Goal: Task Accomplishment & Management: Manage account settings

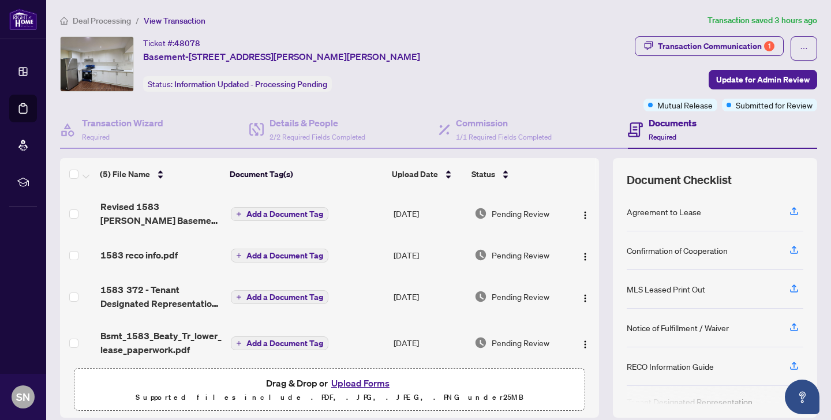
scroll to position [57, 0]
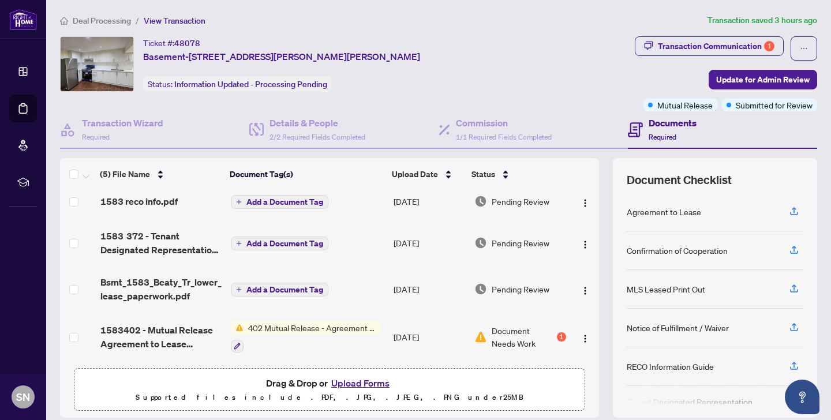
click at [514, 337] on span "Document Needs Work" at bounding box center [523, 336] width 63 height 25
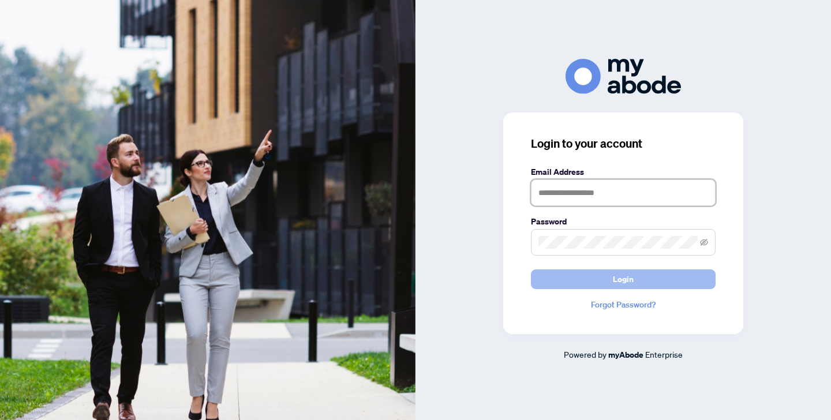
type input "**********"
click at [627, 283] on span "Login" at bounding box center [623, 279] width 21 height 18
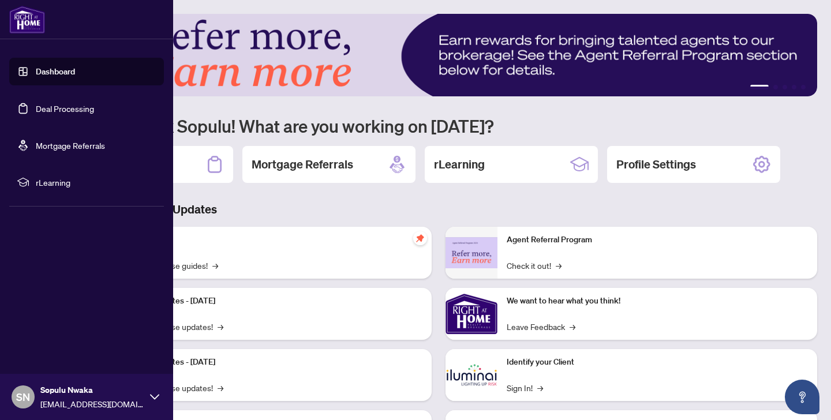
click at [54, 108] on link "Deal Processing" at bounding box center [65, 108] width 58 height 10
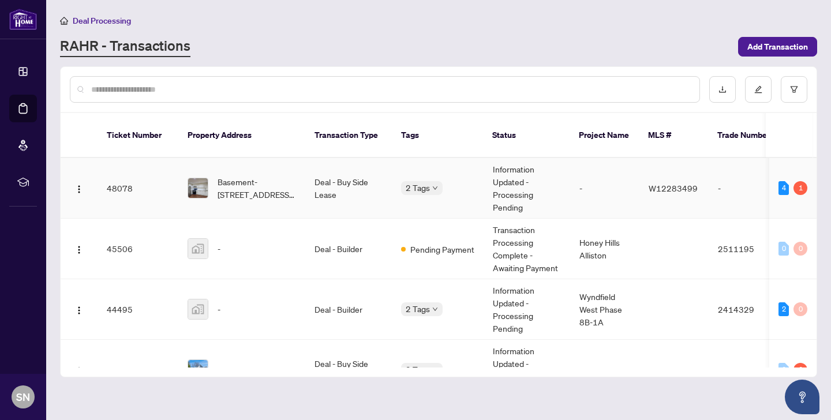
click at [532, 176] on td "Information Updated - Processing Pending" at bounding box center [527, 188] width 87 height 61
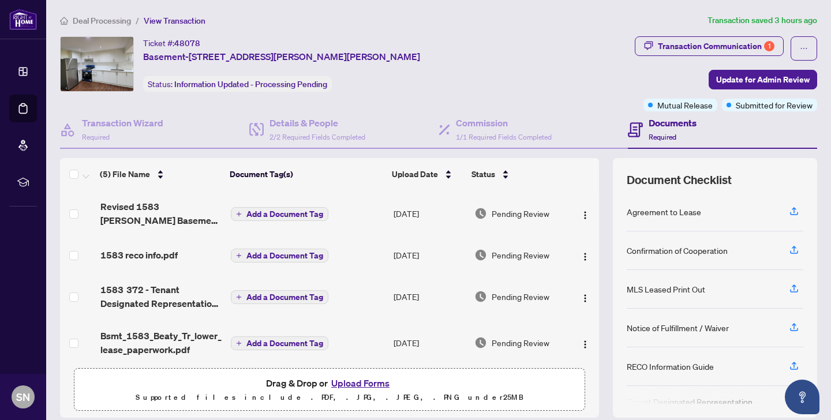
scroll to position [57, 0]
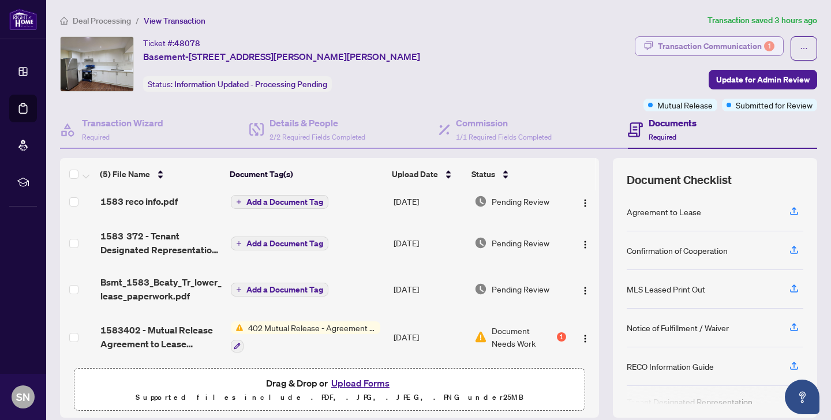
click at [707, 44] on div "Transaction Communication 1" at bounding box center [716, 46] width 117 height 18
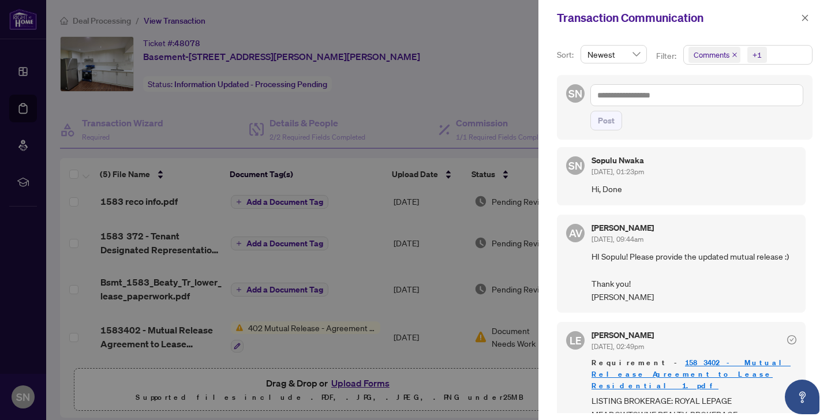
scroll to position [199, 0]
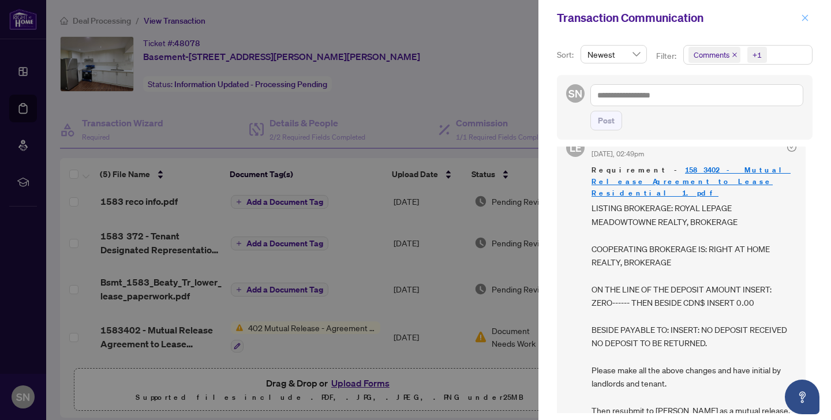
click at [805, 10] on span "button" at bounding box center [805, 18] width 8 height 18
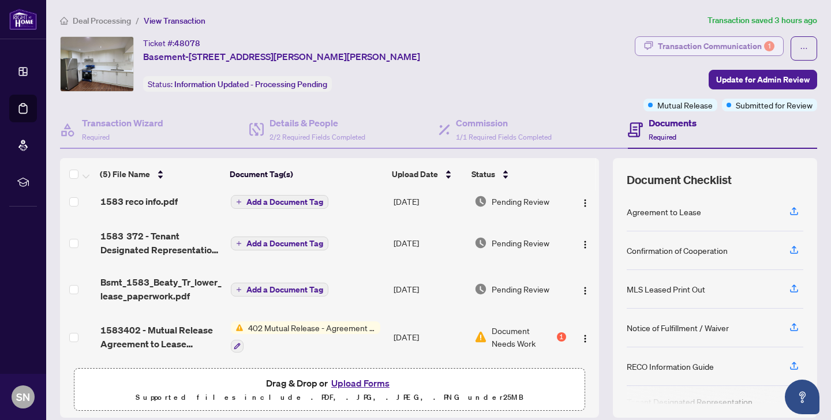
click at [742, 39] on div "Transaction Communication 1" at bounding box center [716, 46] width 117 height 18
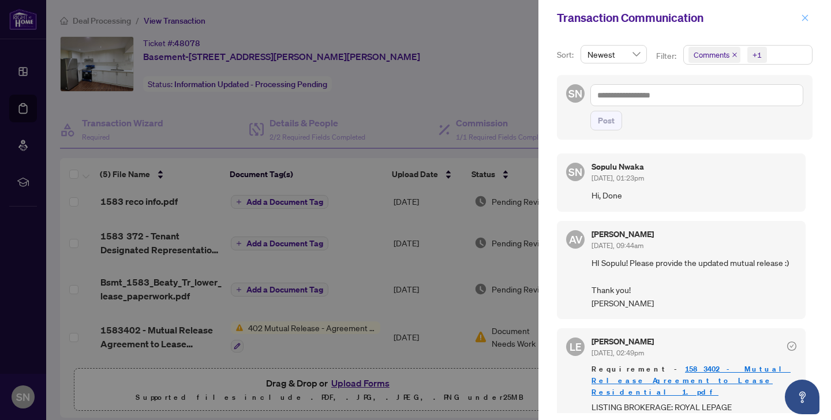
click at [803, 14] on icon "close" at bounding box center [805, 18] width 8 height 8
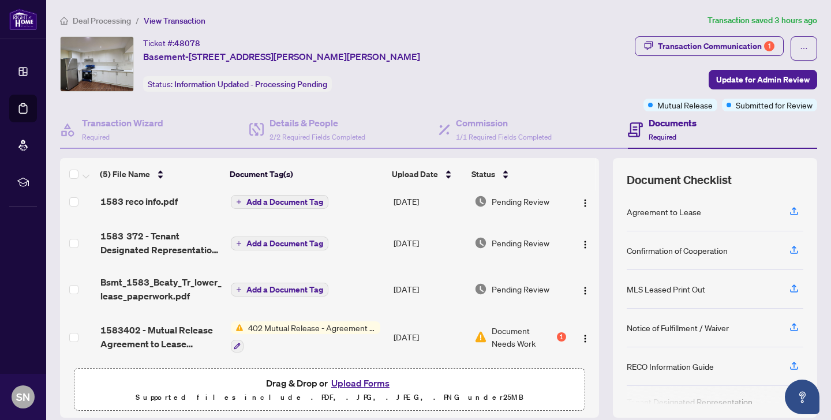
scroll to position [80, 0]
